Goal: Task Accomplishment & Management: Manage account settings

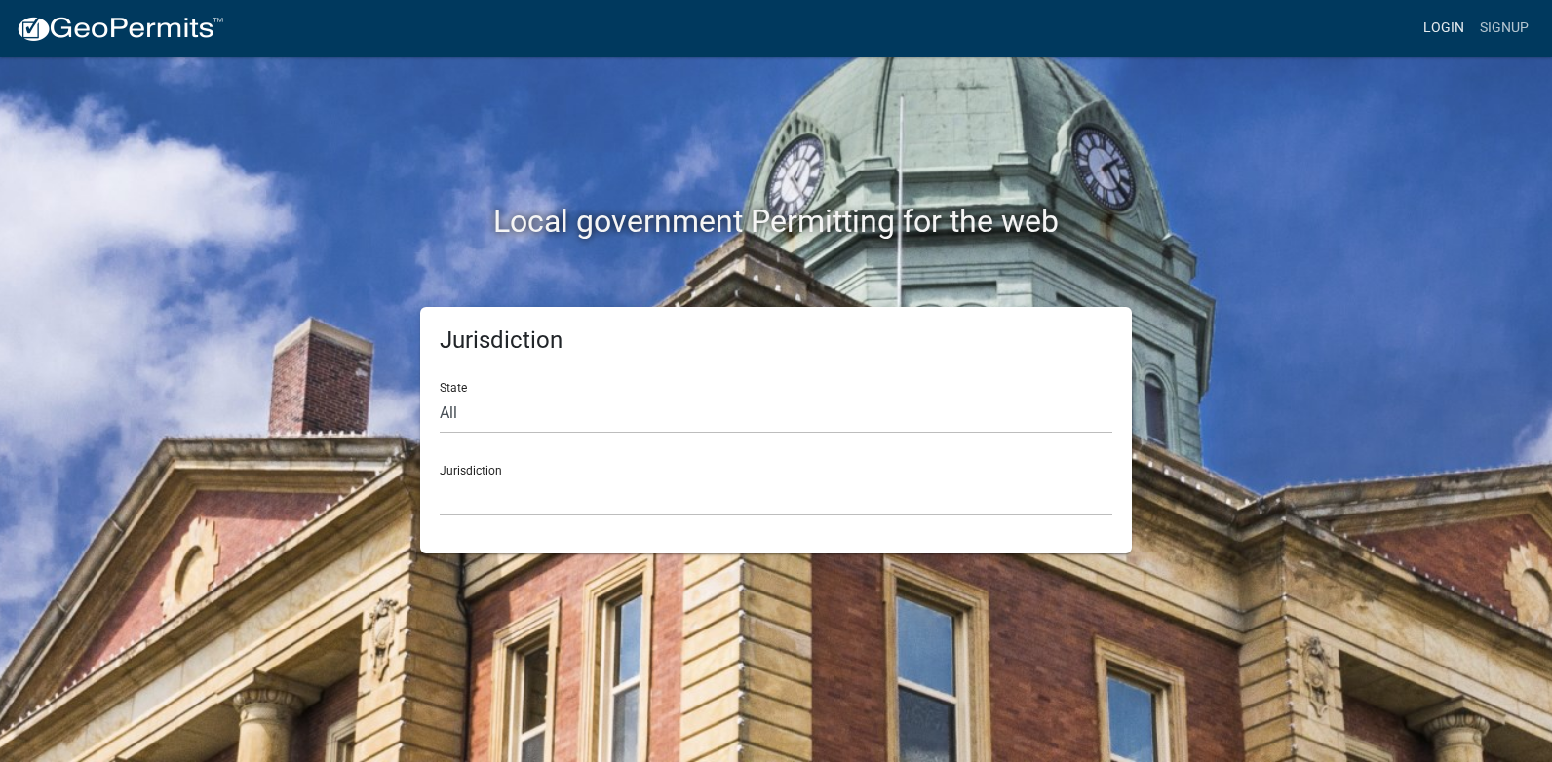
click at [1448, 24] on link "Login" at bounding box center [1443, 28] width 57 height 37
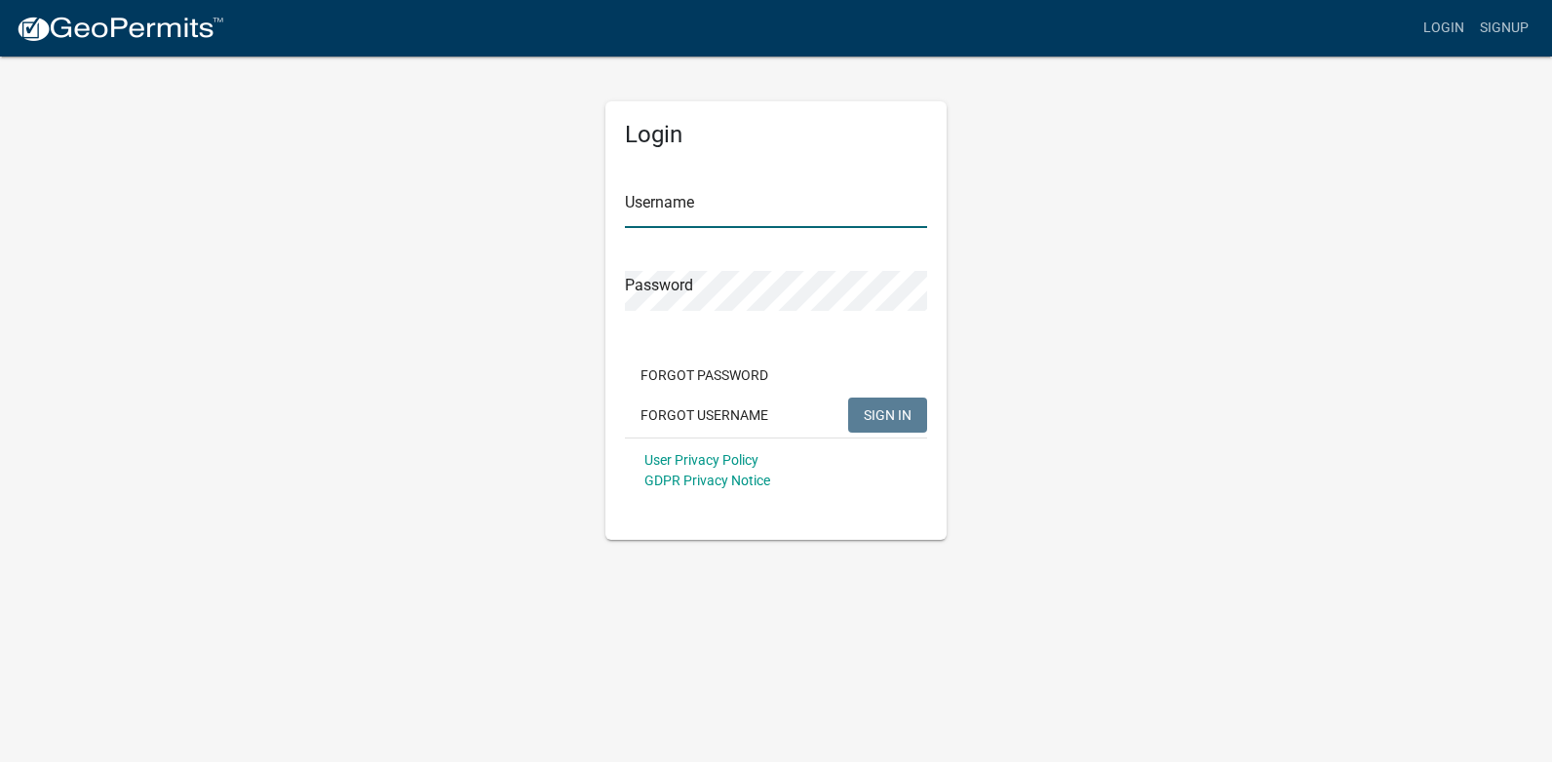
type input "[PERSON_NAME][EMAIL_ADDRESS][PERSON_NAME][DOMAIN_NAME]"
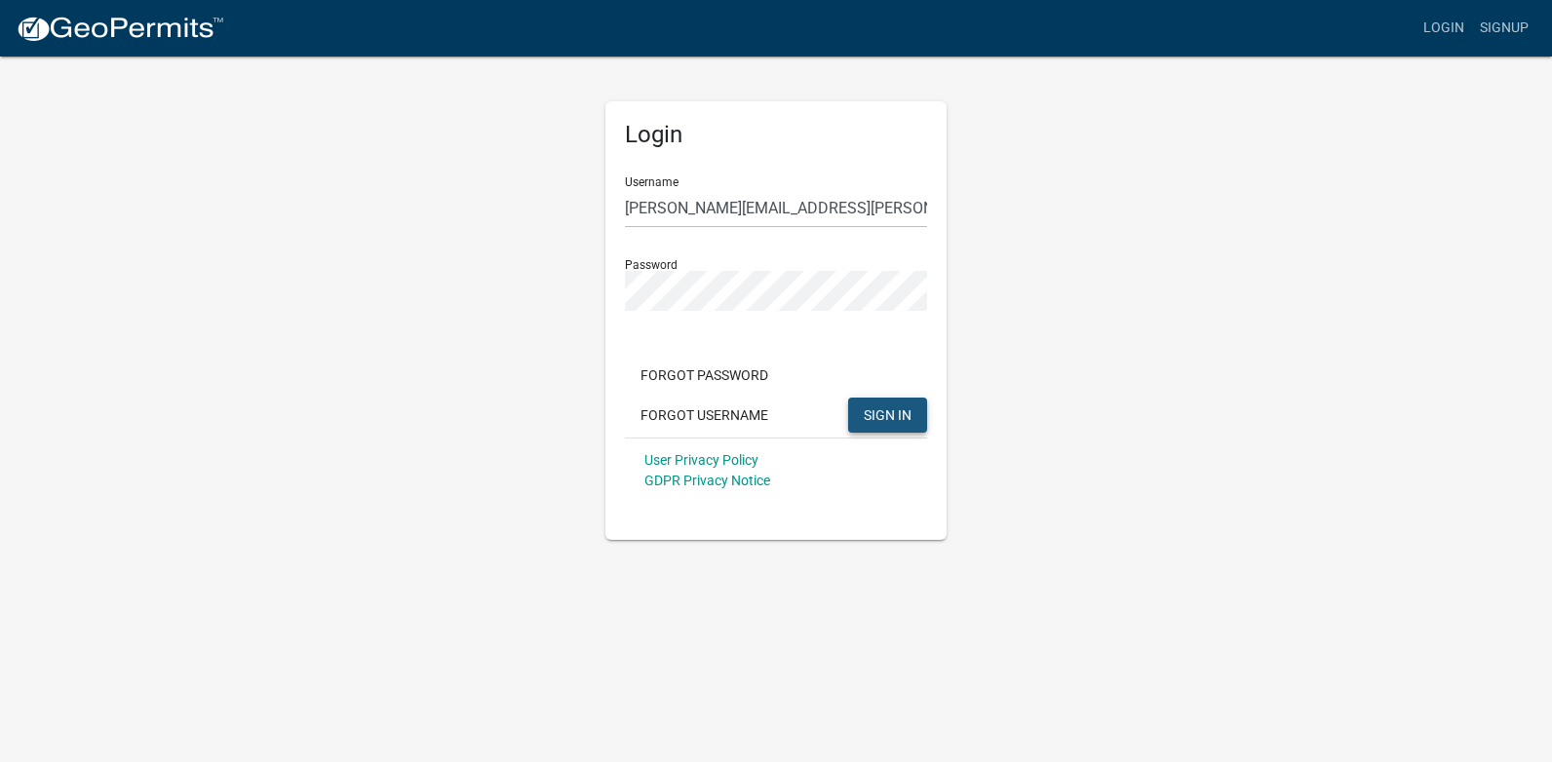
click at [883, 412] on span "SIGN IN" at bounding box center [888, 414] width 48 height 16
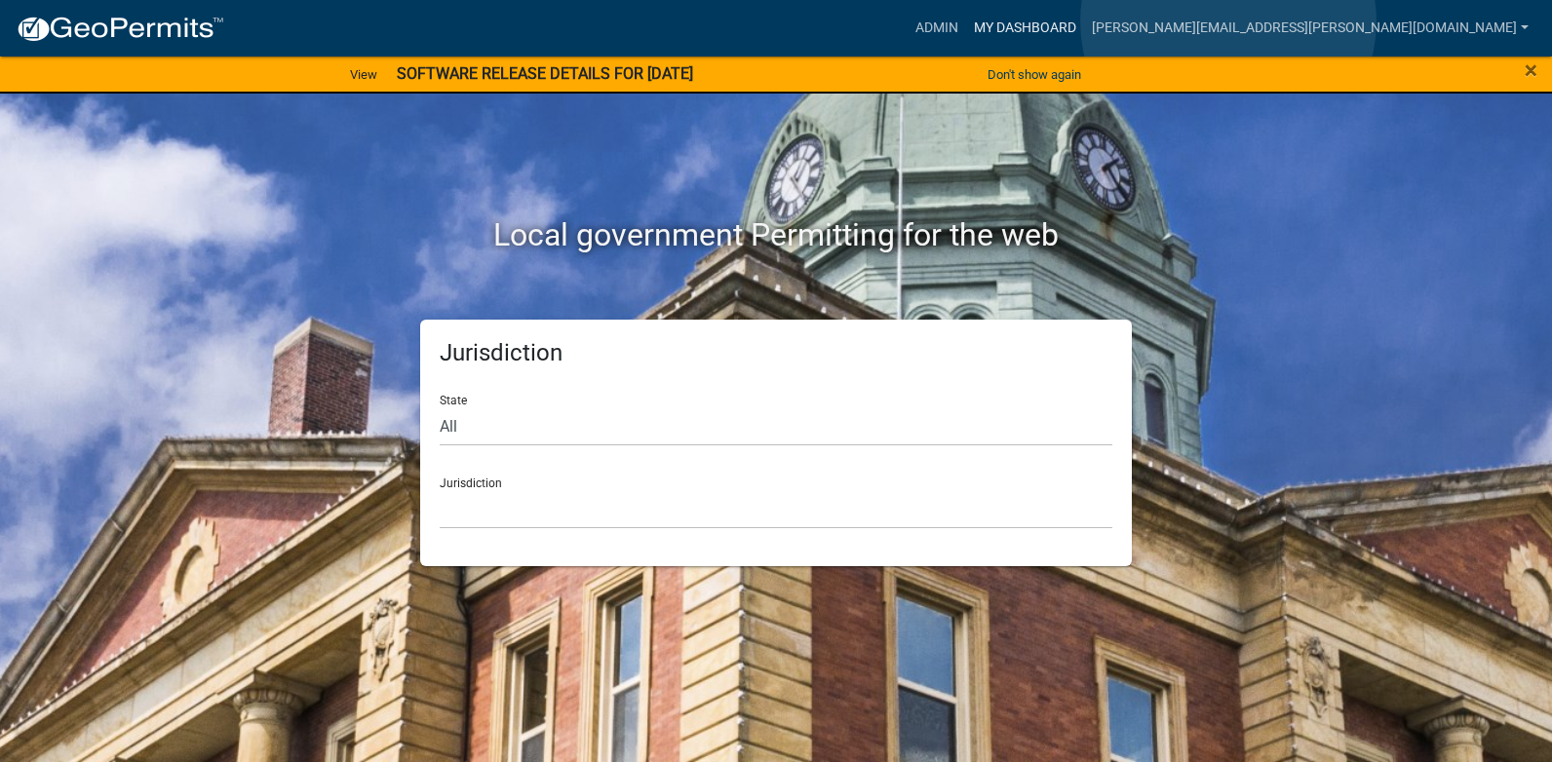
click at [1084, 21] on link "My Dashboard" at bounding box center [1025, 28] width 118 height 37
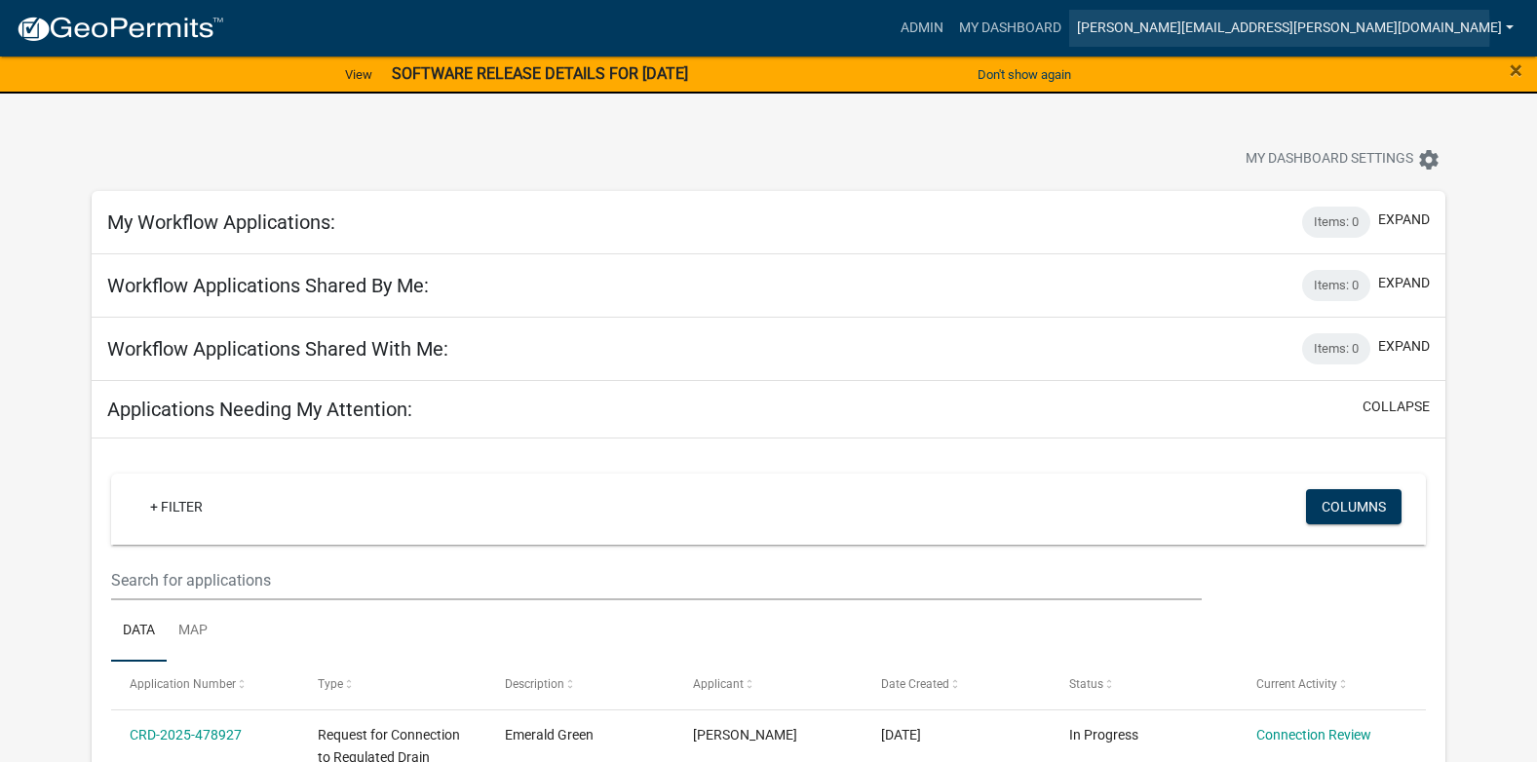
click at [1290, 31] on link "[PERSON_NAME][EMAIL_ADDRESS][PERSON_NAME][DOMAIN_NAME]" at bounding box center [1295, 28] width 452 height 37
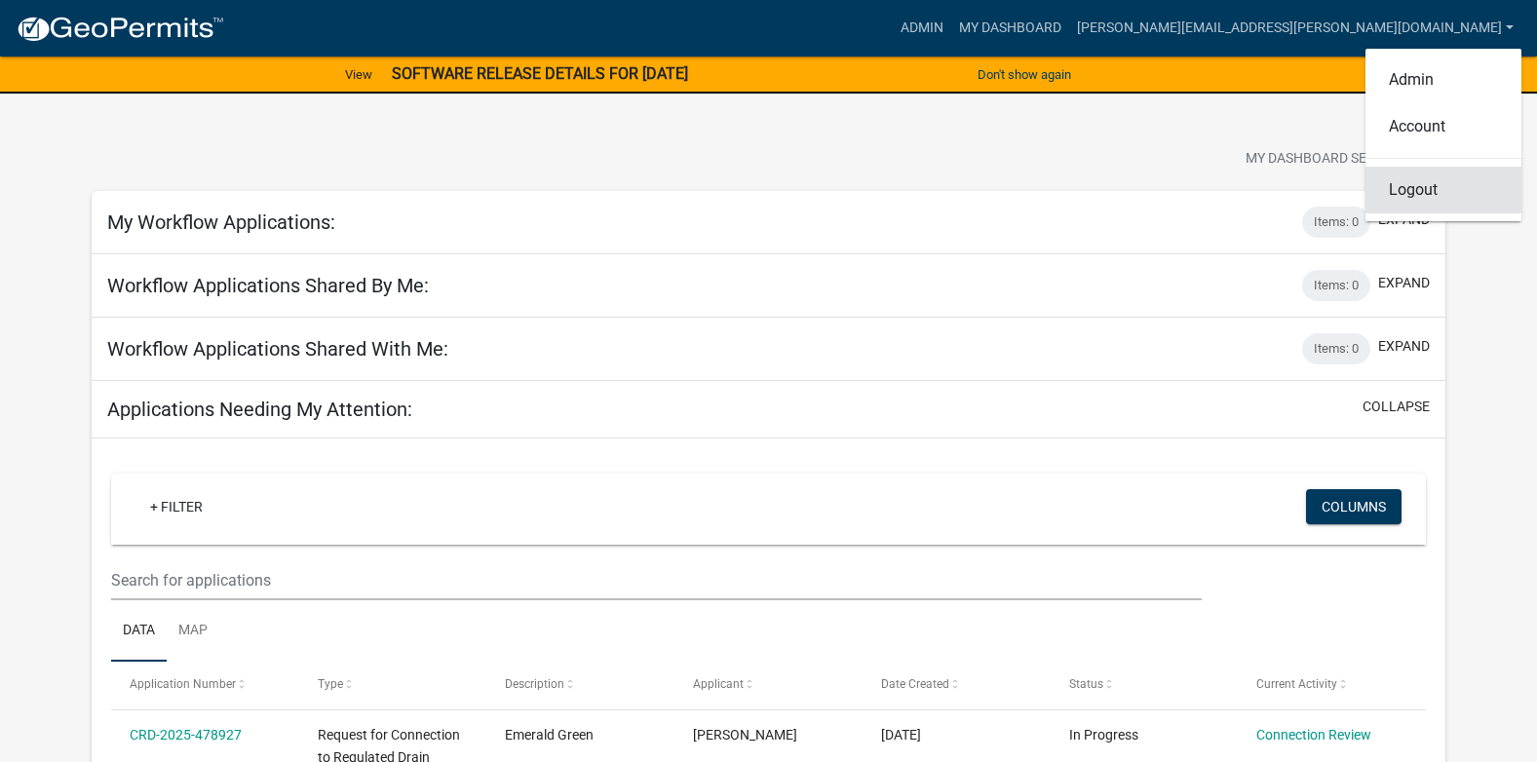
click at [1422, 191] on link "Logout" at bounding box center [1444, 190] width 156 height 47
